Goal: Task Accomplishment & Management: Use online tool/utility

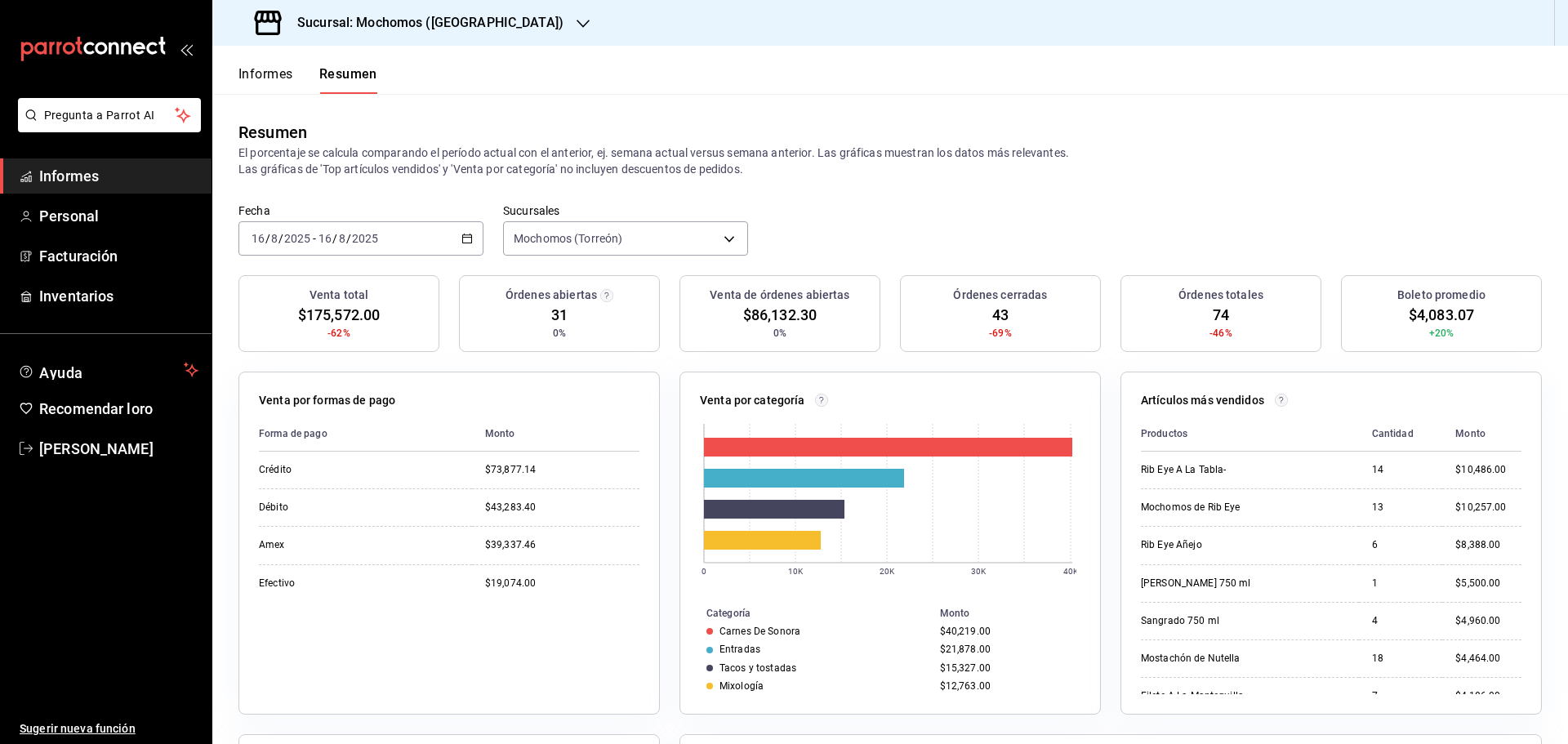
scroll to position [82, 0]
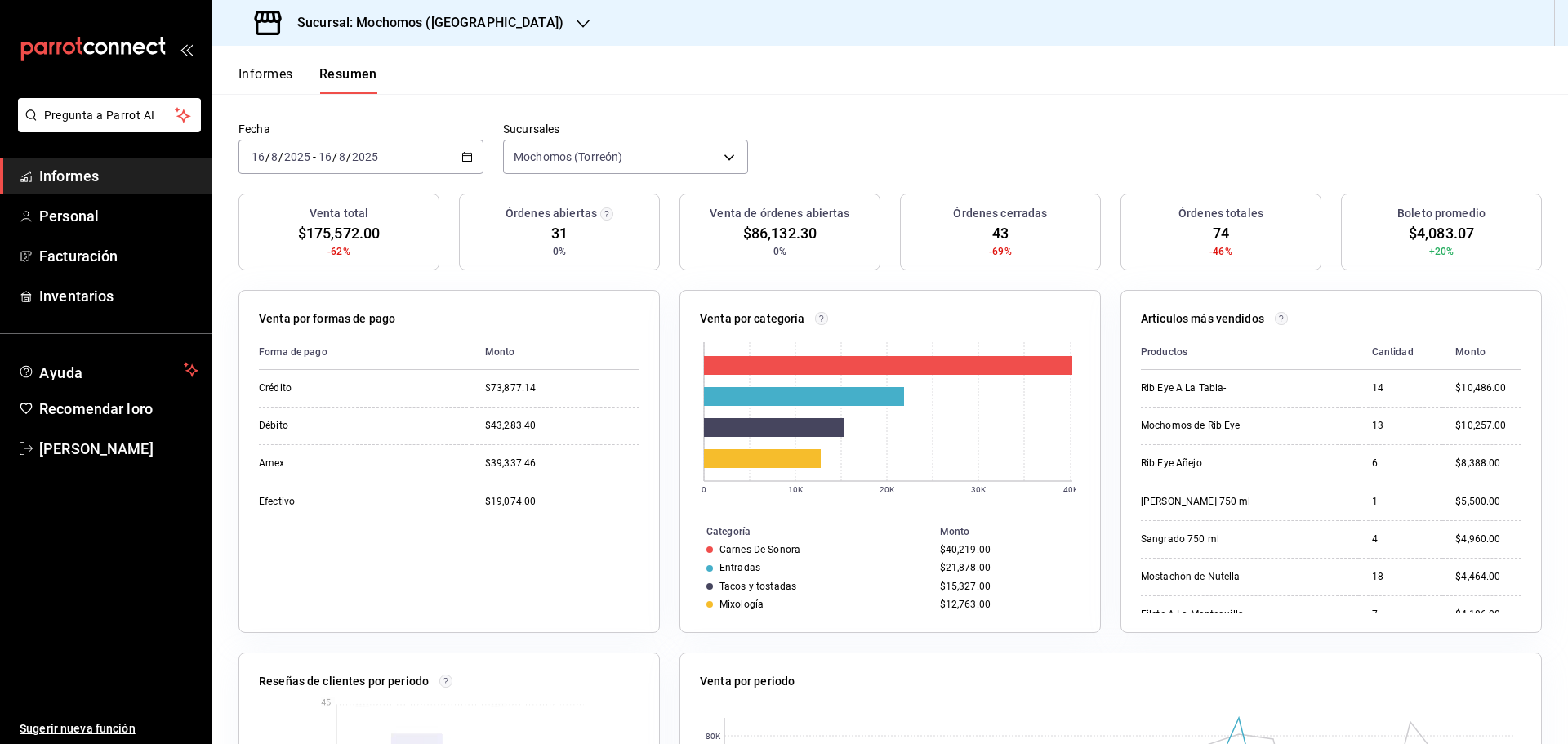
click at [600, 68] on header "Informes Resumen" at bounding box center [890, 70] width 1355 height 48
click at [278, 80] on font "Informes" at bounding box center [266, 74] width 55 height 15
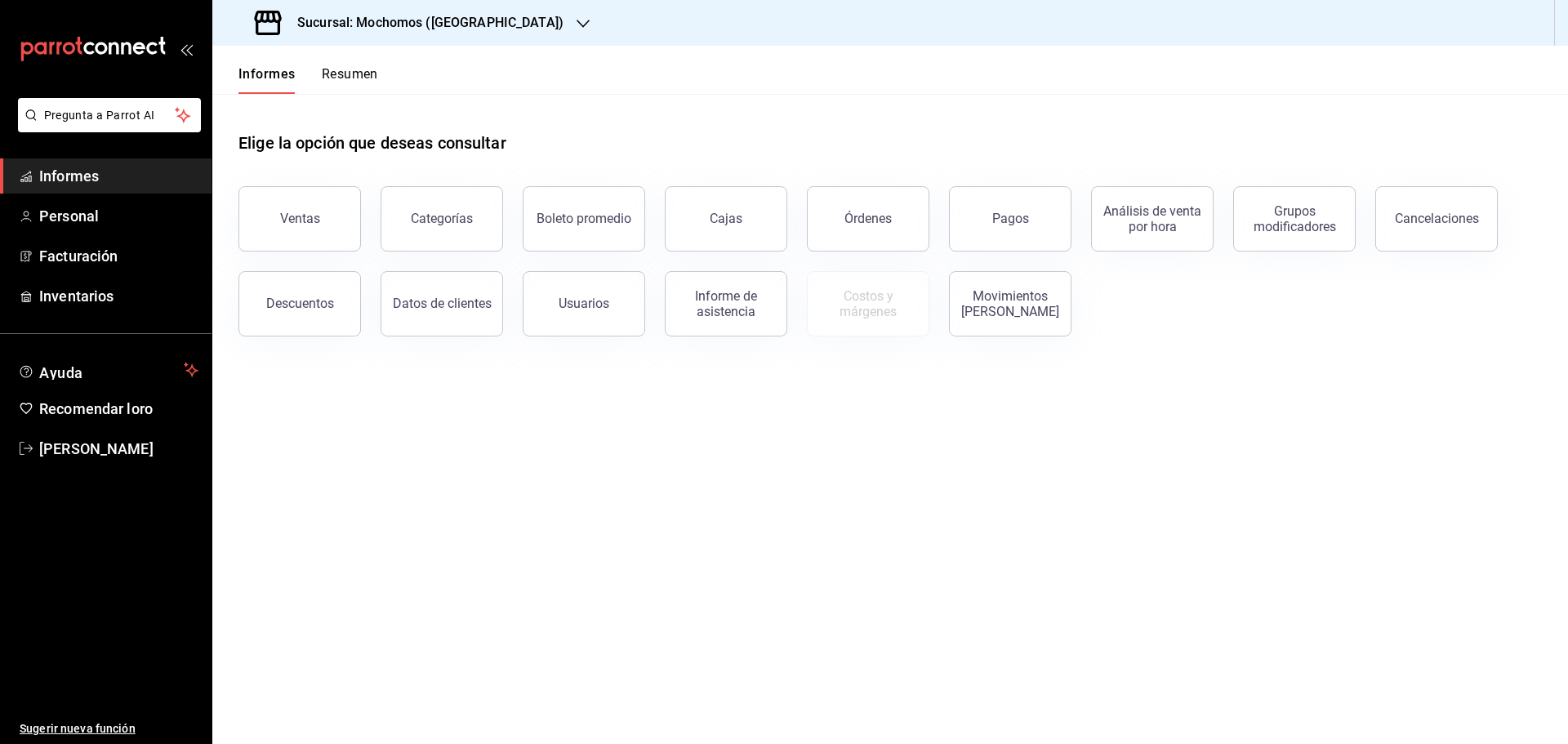
click at [340, 74] on font "Resumen" at bounding box center [350, 74] width 57 height 15
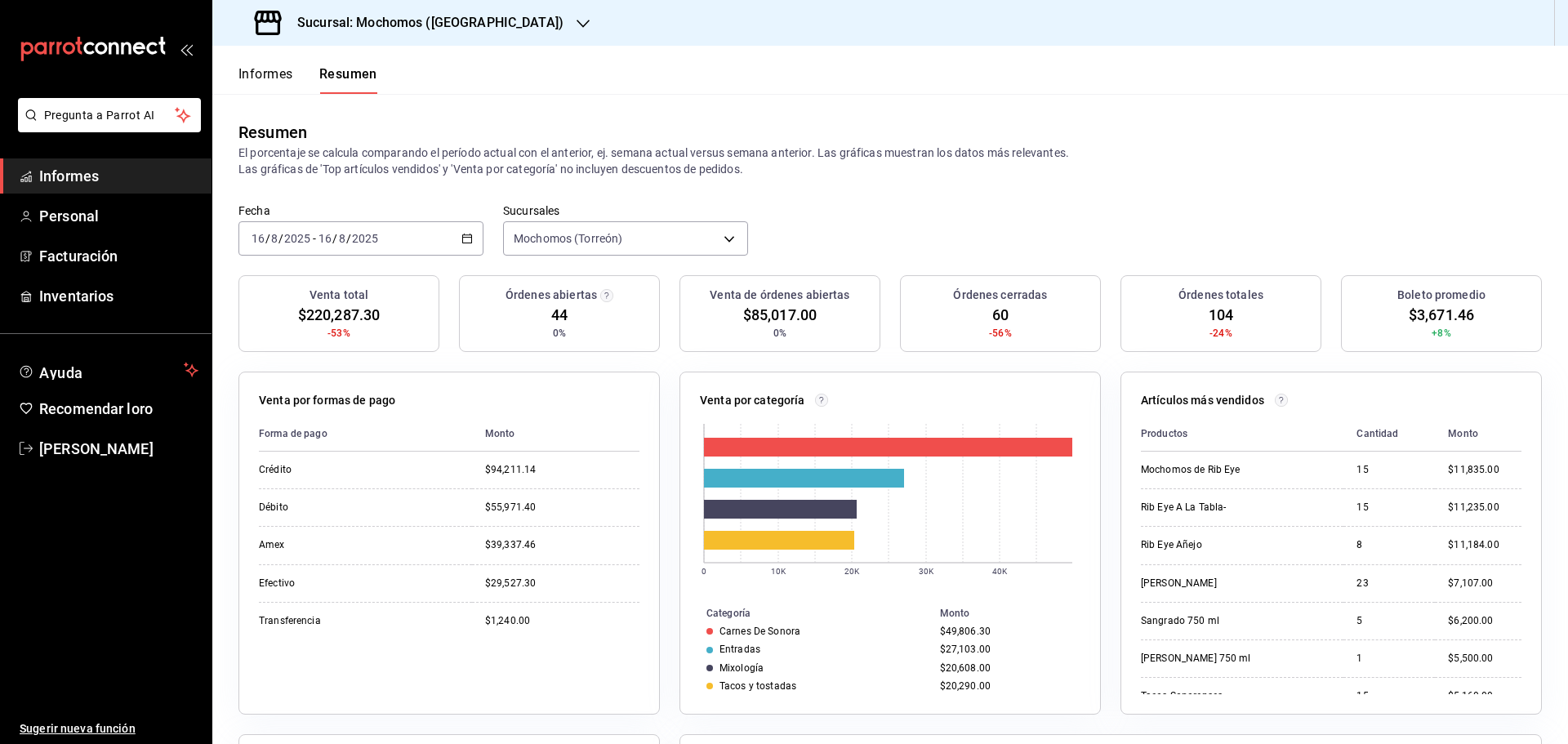
click at [274, 73] on font "Informes" at bounding box center [266, 74] width 55 height 15
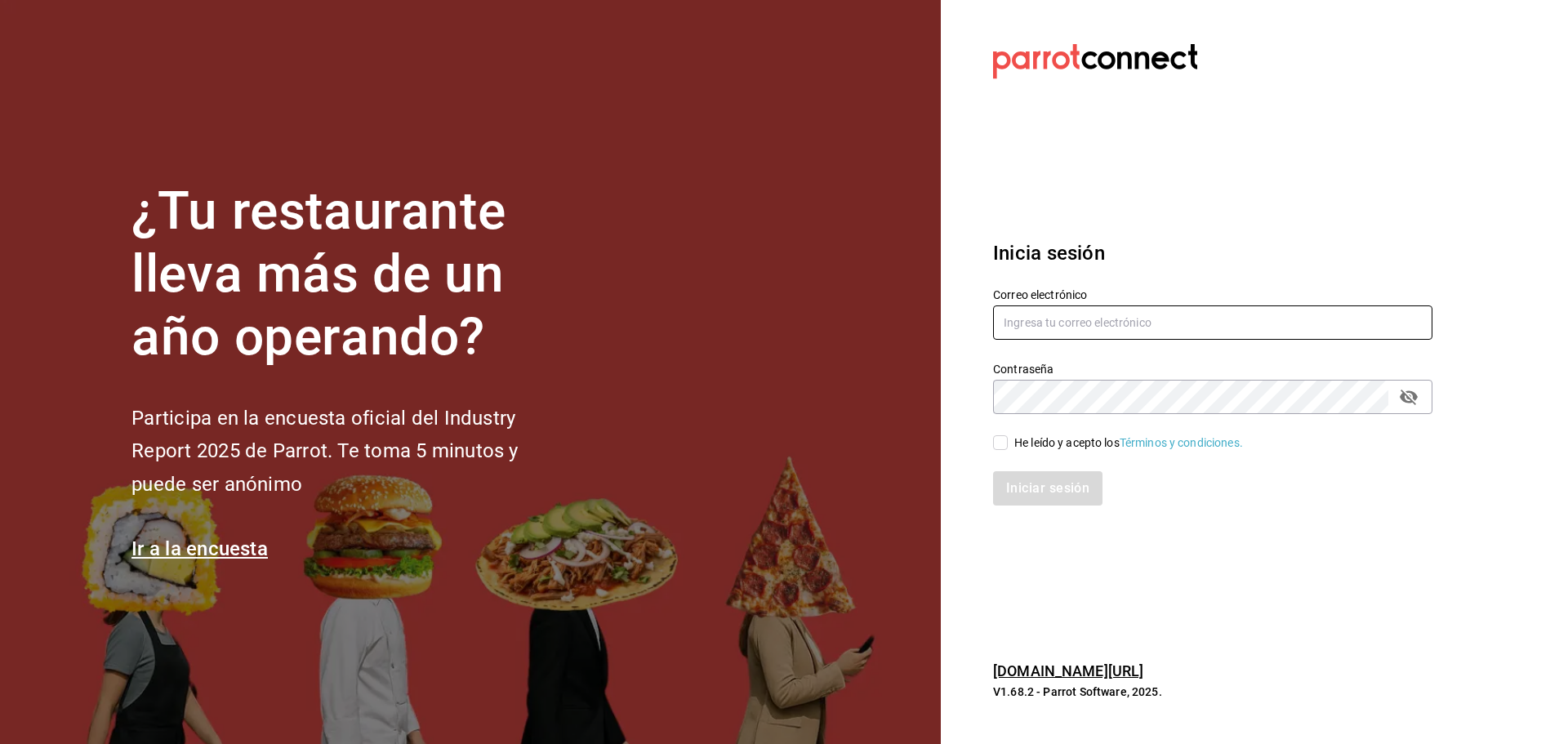
type input "[EMAIL_ADDRESS][PERSON_NAME][DOMAIN_NAME]"
click at [1007, 444] on input "He leído y acepto los Términos y condiciones." at bounding box center [1000, 442] width 14 height 14
checkbox input "true"
click at [1033, 486] on button "Iniciar sesión" at bounding box center [1049, 488] width 111 height 34
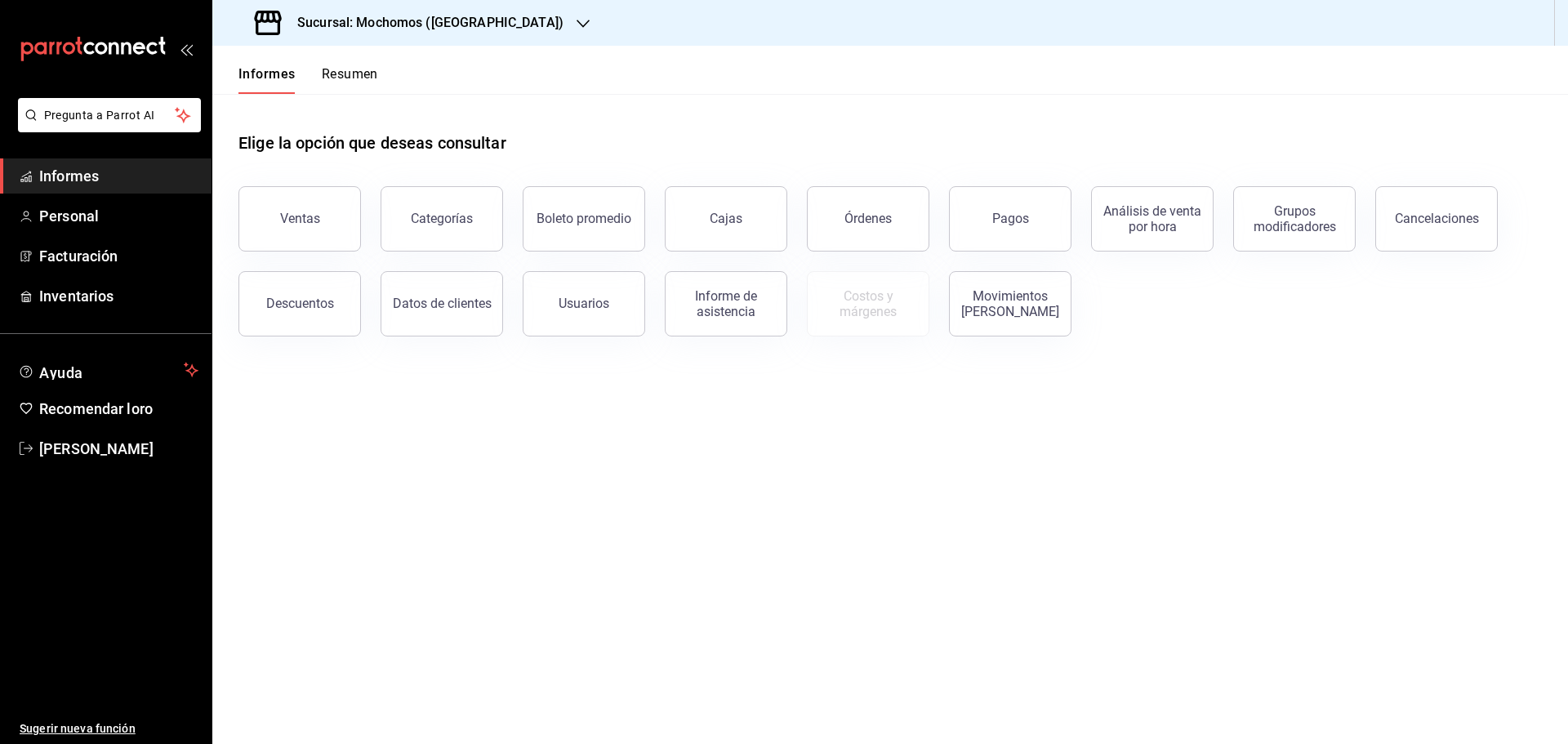
click at [344, 74] on font "Resumen" at bounding box center [350, 74] width 57 height 15
